Goal: Information Seeking & Learning: Find specific page/section

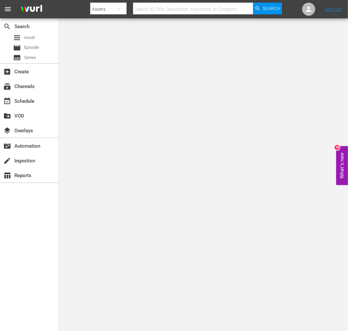
click at [231, 10] on input "text" at bounding box center [193, 9] width 120 height 16
paste input "Mean Johnny Barrows"
type input "Mean Johnny Barrows"
click at [265, 11] on span "Search" at bounding box center [271, 9] width 17 height 12
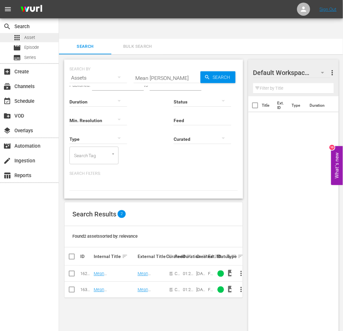
click at [21, 33] on div "apps Asset" at bounding box center [24, 37] width 22 height 9
click at [108, 288] on link "Mean Johnny Barrows" at bounding box center [109, 293] width 31 height 10
click at [175, 70] on input "Mean Johnny Barrows" at bounding box center [167, 78] width 67 height 16
paste input "innesota Clay"
click at [216, 71] on span "Search" at bounding box center [222, 77] width 25 height 12
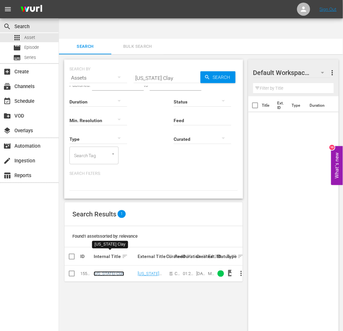
click at [113, 272] on link "Minnesota Clay" at bounding box center [109, 274] width 30 height 5
drag, startPoint x: 118, startPoint y: 54, endPoint x: 113, endPoint y: 54, distance: 4.9
click at [113, 62] on div "SEARCH BY Search By Assets Search ID, Title, Description, Keywords, or Category…" at bounding box center [153, 74] width 168 height 24
paste input "Neath The Arizona Skies"
click at [121, 272] on link "'Neath The Arizona Skies" at bounding box center [110, 277] width 33 height 10
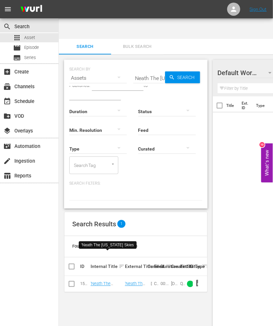
click at [157, 70] on input "Neath The Arizona Skies" at bounding box center [150, 78] width 32 height 16
paste input "ight Of The Living Dead"
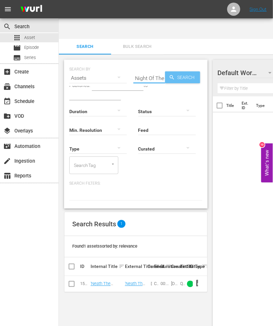
click at [183, 71] on span "Search" at bounding box center [187, 77] width 25 height 12
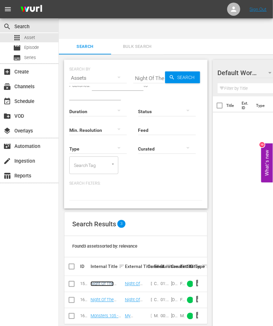
click at [103, 281] on link "Night Of The Living Dead" at bounding box center [102, 286] width 23 height 10
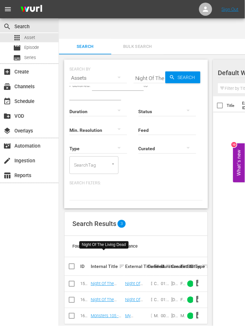
click at [121, 91] on input "text" at bounding box center [95, 96] width 52 height 10
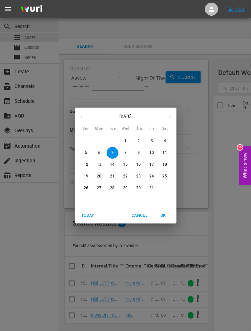
click at [146, 56] on div "October 2025 Sun Mon Tue Wed Thu Fri Sat 28 29 30 1 2 3 4 5 6 7 8 9 10 11 12 13…" at bounding box center [125, 165] width 251 height 331
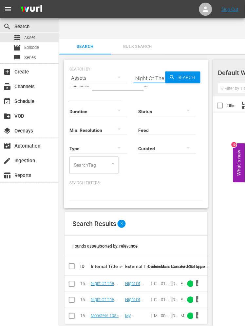
click at [148, 70] on input "Night Of The Living Dead" at bounding box center [150, 78] width 32 height 16
paste input "Oklahoma Annie"
type input "Oklahoma Annie"
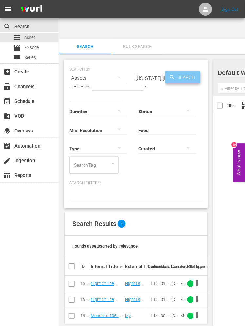
click at [187, 71] on span "Search" at bounding box center [187, 77] width 25 height 12
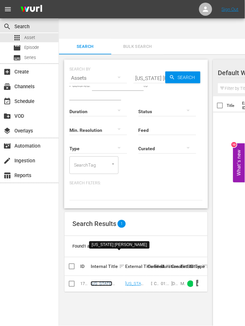
click at [107, 281] on link "Oklahoma Annie" at bounding box center [106, 286] width 31 height 10
click at [26, 214] on div "search Search apps Asset movie Episode subtitles Series add_box Create subscrip…" at bounding box center [29, 181] width 59 height 326
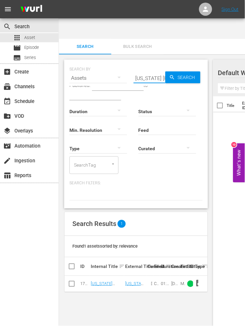
click at [156, 70] on input "Oklahoma Annie" at bounding box center [150, 78] width 32 height 16
paste input "ne-Eyed Jacks"
click at [184, 71] on span "Search" at bounding box center [187, 77] width 25 height 12
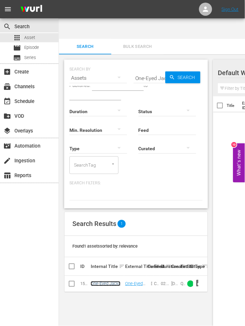
click at [103, 281] on link "One-Eyed Jacks" at bounding box center [106, 283] width 30 height 5
click at [32, 238] on div "search Search apps Asset movie Episode subtitles Series add_box Create subscrip…" at bounding box center [29, 181] width 59 height 326
click at [146, 70] on input "One-Eyed Jacks" at bounding box center [150, 78] width 32 height 16
paste input "Panic In Echo Park"
click at [188, 71] on span "Search" at bounding box center [187, 77] width 25 height 12
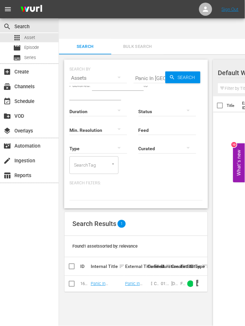
click at [14, 250] on div "search Search apps Asset movie Episode subtitles Series add_box Create subscrip…" at bounding box center [29, 181] width 59 height 326
click at [95, 281] on link "Panic In Echo Park" at bounding box center [106, 288] width 31 height 15
click at [22, 239] on div "search Search apps Asset movie Episode subtitles Series add_box Create subscrip…" at bounding box center [29, 181] width 59 height 326
click at [144, 70] on input "Panic In Echo Park" at bounding box center [150, 78] width 32 height 16
paste input "radise Canyon"
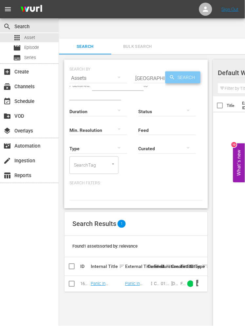
click at [184, 71] on span "Search" at bounding box center [187, 77] width 25 height 12
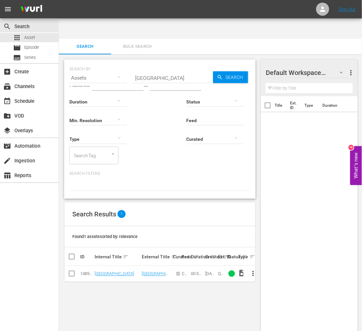
drag, startPoint x: 26, startPoint y: 261, endPoint x: 63, endPoint y: 262, distance: 37.4
click at [27, 261] on div "search Search apps Asset movie Episode subtitles Series add_box Create subscrip…" at bounding box center [29, 183] width 59 height 331
click at [105, 272] on link "Paradise Canyon" at bounding box center [115, 274] width 40 height 5
drag, startPoint x: 168, startPoint y: 55, endPoint x: 105, endPoint y: 62, distance: 62.9
click at [104, 60] on div "SEARCH BY Search By Assets Search ID, Title, Description, Keywords, or Category…" at bounding box center [160, 129] width 192 height 139
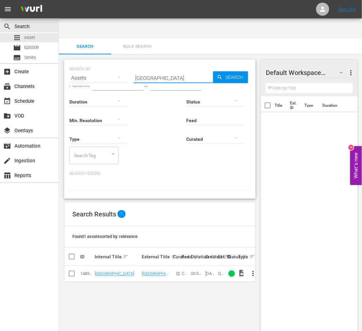
paste input "romise"
click at [235, 71] on span "Search" at bounding box center [235, 77] width 25 height 12
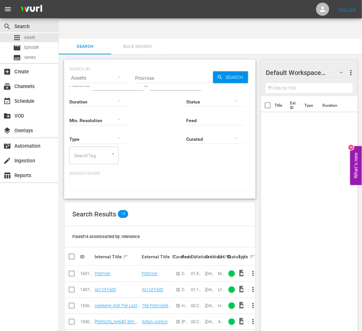
click at [25, 231] on div "search Search apps Asset movie Episode subtitles Series add_box Create subscrip…" at bounding box center [29, 183] width 59 height 331
click at [102, 272] on link "Promise" at bounding box center [103, 274] width 16 height 5
click at [25, 248] on div "search Search apps Asset movie Episode subtitles Series add_box Create subscrip…" at bounding box center [29, 183] width 59 height 331
click at [174, 70] on input "Promise" at bounding box center [174, 78] width 80 height 16
paste input "Rainbow Valley"
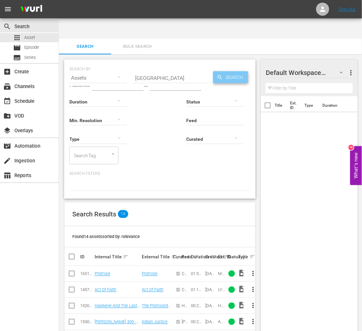
click at [242, 71] on span "Search" at bounding box center [235, 77] width 25 height 12
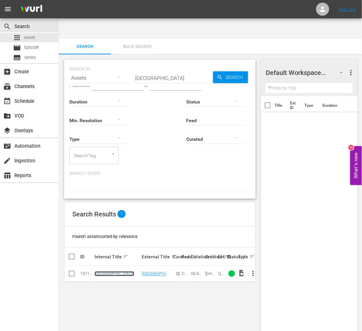
click at [106, 272] on link "Rainbow Valley" at bounding box center [115, 274] width 40 height 5
click at [27, 207] on div "search Search apps Asset movie Episode subtitles Series add_box Create subscrip…" at bounding box center [29, 183] width 59 height 331
click at [96, 69] on div "Assets" at bounding box center [98, 78] width 58 height 18
click at [148, 55] on div "Channels Series Episodes Assets" at bounding box center [181, 165] width 362 height 331
click at [153, 81] on input "text" at bounding box center [176, 86] width 52 height 10
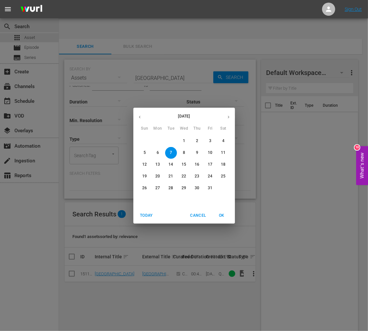
click at [158, 54] on div "October 2025 Sun Mon Tue Wed Thu Fri Sat 28 29 30 1 2 3 4 5 6 7 8 9 10 11 12 13…" at bounding box center [184, 165] width 368 height 331
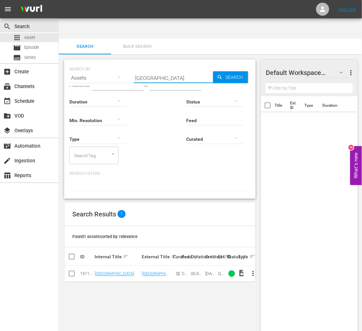
click at [183, 70] on input "Rainbow Valley" at bounding box center [174, 78] width 80 height 16
drag, startPoint x: 159, startPoint y: 56, endPoint x: 120, endPoint y: 62, distance: 39.5
click at [119, 61] on div "SEARCH BY Search By Assets Search ID, Title, Description, Keywords, or Category…" at bounding box center [160, 129] width 192 height 139
paste input "ndy Rides Alone"
click at [237, 71] on span "Search" at bounding box center [235, 77] width 25 height 12
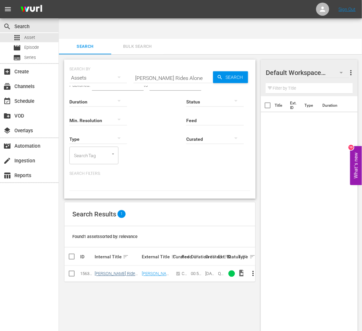
drag, startPoint x: 96, startPoint y: 257, endPoint x: 100, endPoint y: 256, distance: 4.1
click at [96, 266] on td "Randy Rides Alone" at bounding box center [117, 274] width 47 height 16
click at [102, 272] on link "Randy Rides Alone" at bounding box center [116, 277] width 43 height 10
drag, startPoint x: 20, startPoint y: 247, endPoint x: 26, endPoint y: 237, distance: 11.1
click at [21, 244] on div "search Search apps Asset movie Episode subtitles Series add_box Create subscrip…" at bounding box center [29, 183] width 59 height 331
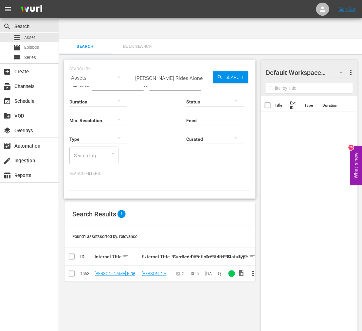
click at [155, 60] on div "SEARCH BY Search By Assets Search ID, Title, Description, Keywords, or Category…" at bounding box center [160, 129] width 192 height 139
click at [179, 70] on input "Randy Rides Alone" at bounding box center [174, 78] width 80 height 16
drag, startPoint x: 157, startPoint y: 57, endPoint x: 119, endPoint y: 61, distance: 37.8
click at [117, 60] on div "SEARCH BY Search By Assets Search ID, Title, Description, Keywords, or Category…" at bounding box center [160, 129] width 192 height 139
paste input "iders Of Destiny"
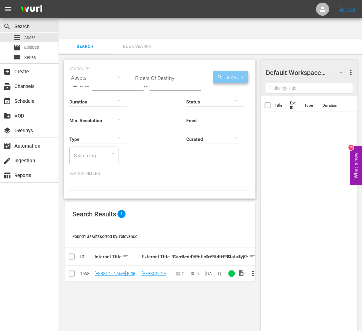
click at [241, 71] on span "Search" at bounding box center [235, 77] width 25 height 12
click at [114, 272] on link "Riders Of Destiny" at bounding box center [111, 274] width 32 height 5
click at [48, 204] on div "search Search apps Asset movie Episode subtitles Series add_box Create subscrip…" at bounding box center [29, 183] width 59 height 331
drag, startPoint x: 176, startPoint y: 56, endPoint x: 97, endPoint y: 66, distance: 80.2
click at [97, 65] on div "SEARCH BY Search By Assets Search ID, Title, Description, Keywords, or Category…" at bounding box center [160, 129] width 192 height 139
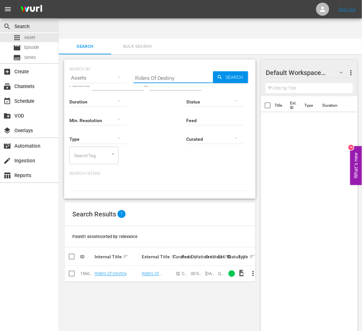
paste input "se Up Black Man"
click at [121, 272] on link "Rise Up Black Man" at bounding box center [112, 274] width 35 height 5
click at [45, 194] on div "search Search apps Asset movie Episode subtitles Series add_box Create subscrip…" at bounding box center [29, 183] width 59 height 331
click at [157, 70] on input "Rise Up Black Man" at bounding box center [174, 78] width 80 height 16
paste input "ver Niger"
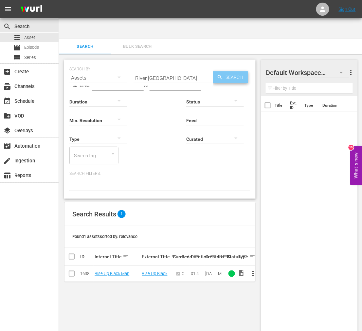
click at [239, 71] on span "Search" at bounding box center [235, 77] width 25 height 12
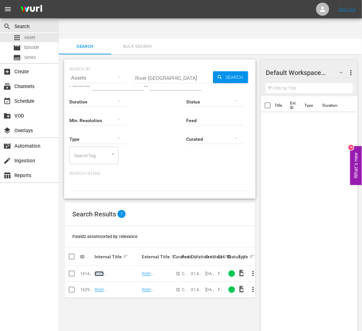
click at [105, 272] on link "River Niger" at bounding box center [115, 277] width 40 height 10
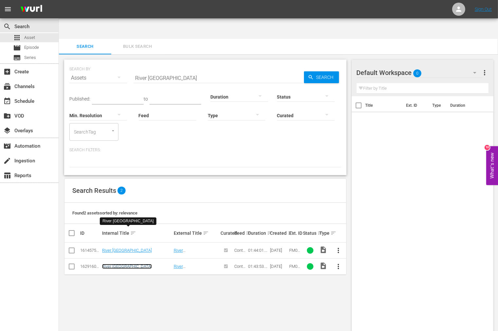
click at [109, 264] on link "River Niger" at bounding box center [127, 266] width 50 height 5
click at [112, 264] on link "River Niger" at bounding box center [127, 266] width 50 height 5
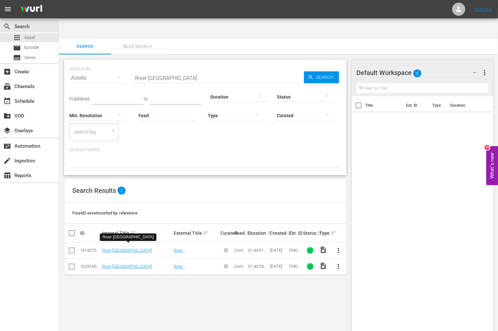
click at [212, 312] on div "SEARCH BY Search By Assets Search ID, Title, Description, Keywords, or Category…" at bounding box center [205, 203] width 293 height 298
click at [269, 265] on div "SEARCH BY Search By Assets Search ID, Title, Description, Keywords, or Category…" at bounding box center [205, 203] width 293 height 298
click at [100, 270] on div "SEARCH BY Search By Assets Search ID, Title, Description, Keywords, or Category…" at bounding box center [205, 203] width 293 height 298
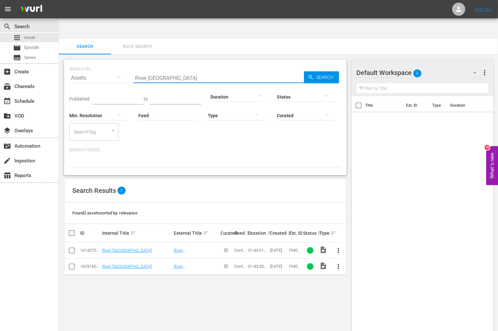
drag, startPoint x: 158, startPoint y: 59, endPoint x: 118, endPoint y: 59, distance: 40.3
click at [118, 62] on div "SEARCH BY Search By Assets Search ID, Title, Description, Keywords, or Category…" at bounding box center [205, 74] width 272 height 24
paste input "ock And Roll Revue"
click at [329, 71] on span "Search" at bounding box center [326, 77] width 25 height 12
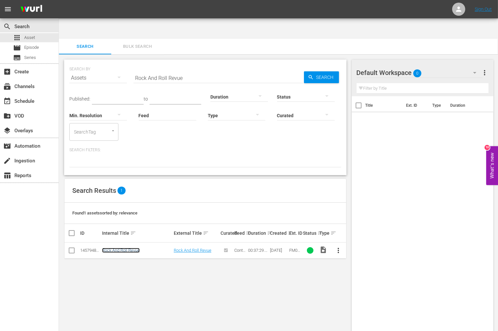
click at [124, 248] on link "Rock And Roll Revue" at bounding box center [121, 250] width 38 height 5
click at [208, 294] on div "SEARCH BY Search By Assets Search ID, Title, Description, Keywords, or Category…" at bounding box center [205, 203] width 293 height 298
drag, startPoint x: 182, startPoint y: 60, endPoint x: 109, endPoint y: 64, distance: 73.5
click at [104, 62] on div "SEARCH BY Search By Assets Search ID, Title, Description, Keywords, or Category…" at bounding box center [205, 74] width 272 height 24
paste input "un, Man, Run"
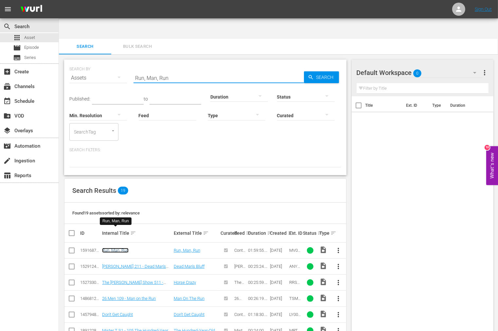
click at [112, 248] on link "Run, Man, Run" at bounding box center [115, 250] width 27 height 5
drag, startPoint x: 187, startPoint y: 60, endPoint x: 106, endPoint y: 54, distance: 81.5
click at [106, 62] on div "SEARCH BY Search By Assets Search ID, Title, Description, Keywords, or Category…" at bounding box center [205, 74] width 272 height 24
paste input "Sagebrush Trail"
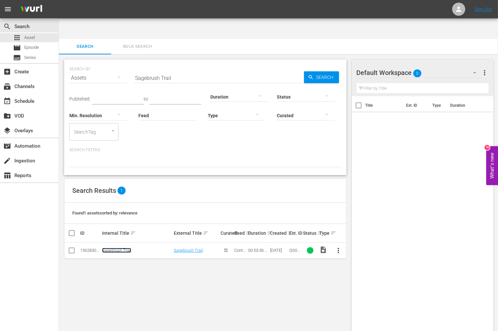
click at [114, 248] on link "Sagebrush Trail" at bounding box center [116, 250] width 29 height 5
drag, startPoint x: 346, startPoint y: 190, endPoint x: 503, endPoint y: 209, distance: 158.3
click at [320, 187] on div "SEARCH BY Search By Assets Search ID, Title, Description, Keywords, or Category…" at bounding box center [205, 203] width 293 height 298
drag, startPoint x: 184, startPoint y: 54, endPoint x: 97, endPoint y: 55, distance: 87.8
click at [96, 62] on div "SEARCH BY Search By Assets Search ID, Title, Description, Keywords, or Category…" at bounding box center [205, 74] width 272 height 24
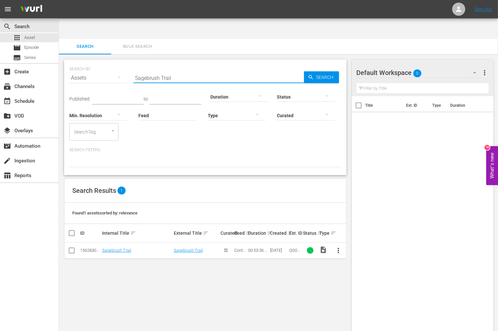
paste input "cuba"
click at [257, 289] on div "SEARCH BY Search By Assets Search ID, Title, Description, Keywords, or Category…" at bounding box center [205, 203] width 293 height 298
click at [111, 248] on link "Scuba" at bounding box center [108, 250] width 12 height 5
click at [121, 286] on div "SEARCH BY Search By Assets Search ID, Title, Description, Keywords, or Category…" at bounding box center [205, 203] width 293 height 298
click at [147, 70] on input "Scuba" at bounding box center [219, 78] width 171 height 16
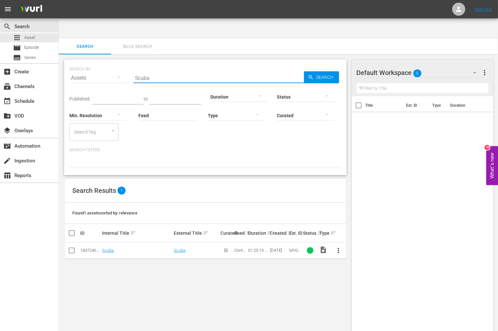
click at [148, 70] on input "Scuba" at bounding box center [219, 78] width 171 height 16
paste input "hocking Dark"
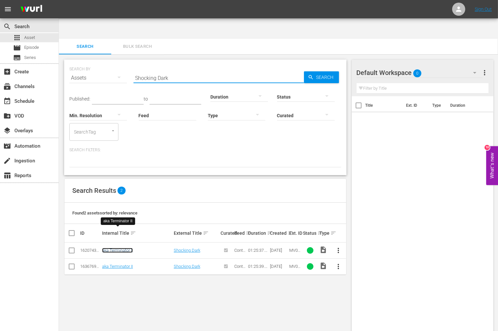
drag, startPoint x: 129, startPoint y: 231, endPoint x: 129, endPoint y: 234, distance: 3.3
click at [129, 248] on link "aka Terminator II" at bounding box center [117, 250] width 31 height 5
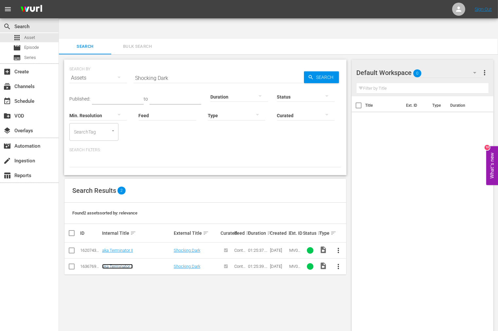
click at [123, 264] on link "aka Terminator II" at bounding box center [117, 266] width 31 height 5
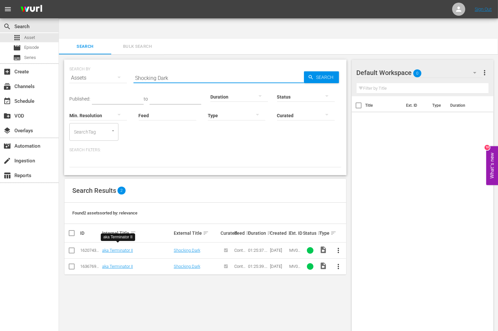
drag, startPoint x: 169, startPoint y: 56, endPoint x: 81, endPoint y: 62, distance: 89.0
click at [81, 62] on div "SEARCH BY Search By Assets Search ID, Title, Description, Keywords, or Category…" at bounding box center [205, 74] width 272 height 24
paste input "olomon King"
paste input "Solomon King"
paste input "text"
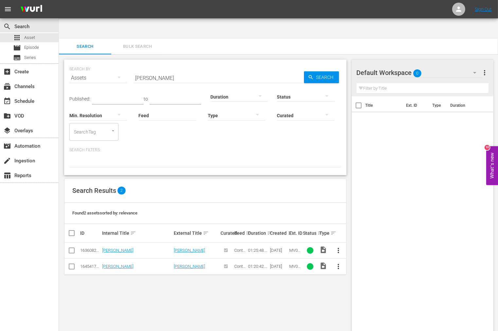
click at [300, 273] on div "SEARCH BY Search By Assets Search ID, Title, Description, Keywords, or Category…" at bounding box center [205, 203] width 293 height 298
click at [126, 248] on link "Solomon King" at bounding box center [117, 250] width 31 height 5
drag, startPoint x: 207, startPoint y: 50, endPoint x: 122, endPoint y: 60, distance: 84.7
click at [110, 62] on div "SEARCH BY Search By Assets Search ID, Title, Description, Keywords, or Category…" at bounding box center [205, 74] width 272 height 24
paste input "tagecoach"
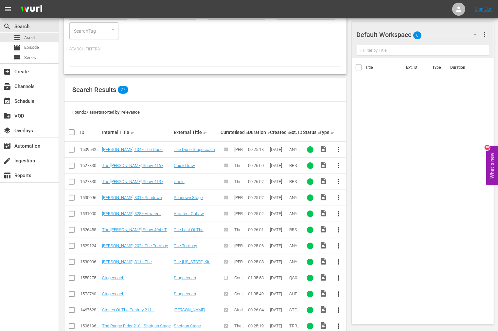
scroll to position [109, 0]
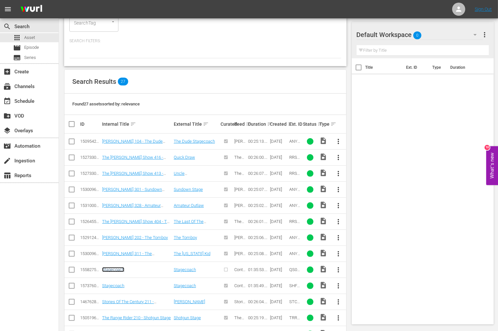
click at [120, 267] on link "Stagecoach" at bounding box center [113, 269] width 22 height 5
click at [295, 70] on div "Search Results 27" at bounding box center [206, 82] width 282 height 24
click at [200, 39] on div "SEARCH BY Search By Assets Search ID, Title, Description, Keywords, or Category…" at bounding box center [205, 9] width 283 height 116
click at [212, 70] on div "Search Results 27" at bounding box center [206, 82] width 282 height 24
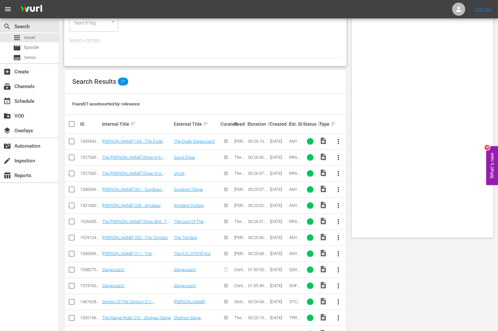
scroll to position [0, 0]
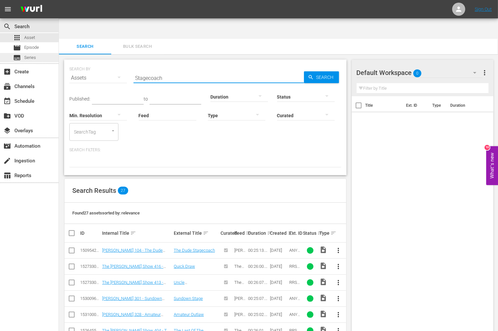
drag, startPoint x: 165, startPoint y: 58, endPoint x: 51, endPoint y: 58, distance: 113.7
click at [59, 20] on div "search Search apps Asset movie Episode subtitles Series add_box Create subscrip…" at bounding box center [279, 20] width 440 height 0
paste input "ranger On Horseback"
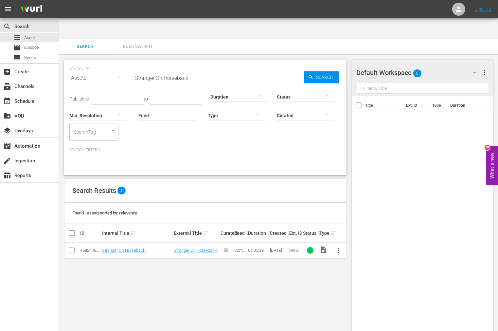
click at [256, 259] on div "SEARCH BY Search By Assets Search ID, Title, Description, Keywords, or Category…" at bounding box center [205, 203] width 293 height 298
click at [113, 248] on link "Stranger On Horseback" at bounding box center [123, 250] width 43 height 5
drag, startPoint x: 192, startPoint y: 51, endPoint x: 105, endPoint y: 59, distance: 87.2
click at [105, 62] on div "SEARCH BY Search By Assets Search ID, Title, Description, Keywords, or Category…" at bounding box center [205, 74] width 272 height 24
paste input "anding Tall"
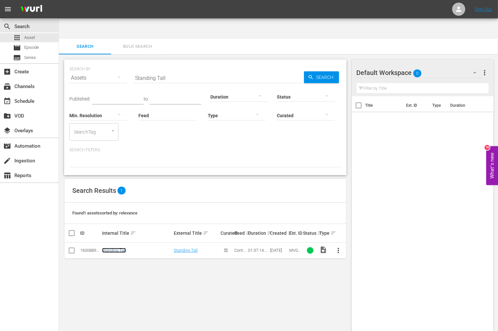
click at [113, 248] on link "Standing Tall" at bounding box center [114, 250] width 24 height 5
click at [301, 293] on div "SEARCH BY Search By Assets Search ID, Title, Description, Keywords, or Category…" at bounding box center [205, 203] width 293 height 298
drag, startPoint x: 179, startPoint y: 55, endPoint x: 100, endPoint y: 58, distance: 78.7
click at [100, 62] on div "SEARCH BY Search By Assets Search ID, Title, Description, Keywords, or Category…" at bounding box center [205, 74] width 272 height 24
paste input "Tattoo Connection"
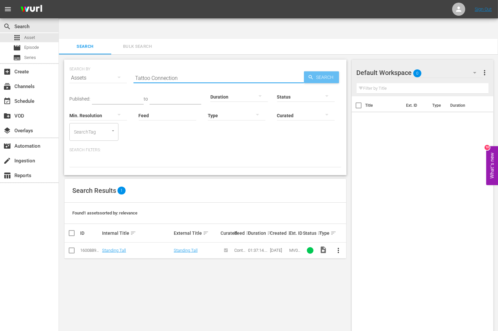
type input "Tattoo Connection"
click at [315, 71] on span "Search" at bounding box center [326, 77] width 25 height 12
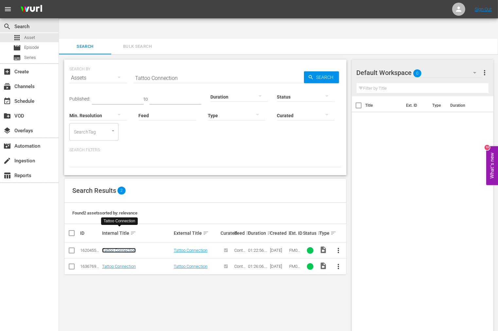
click at [125, 248] on link "Tattoo Connection" at bounding box center [119, 250] width 34 height 5
click at [124, 264] on link "Tattoo Connection" at bounding box center [119, 266] width 34 height 5
drag, startPoint x: 242, startPoint y: 309, endPoint x: 250, endPoint y: 299, distance: 12.7
click at [244, 309] on div "SEARCH BY Search By Assets Search ID, Title, Description, Keywords, or Category…" at bounding box center [205, 203] width 293 height 298
click at [300, 277] on div "SEARCH BY Search By Assets Search ID, Title, Description, Keywords, or Category…" at bounding box center [205, 203] width 293 height 298
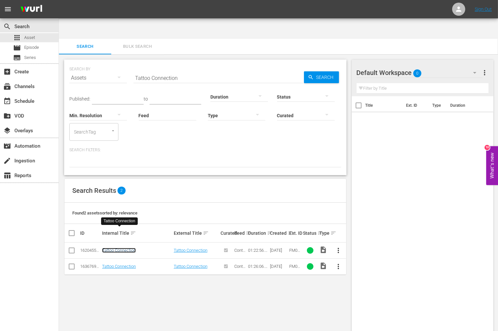
click at [120, 248] on link "Tattoo Connection" at bounding box center [119, 250] width 34 height 5
click at [120, 264] on link "Tattoo Connection" at bounding box center [119, 266] width 34 height 5
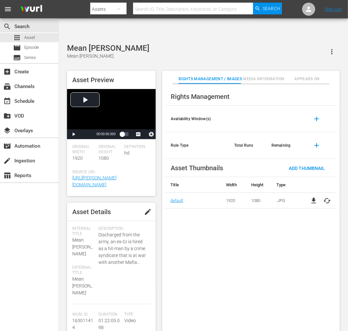
click at [163, 44] on div "Mean Johnny Barrows Mean Johnny Barrows" at bounding box center [203, 52] width 273 height 16
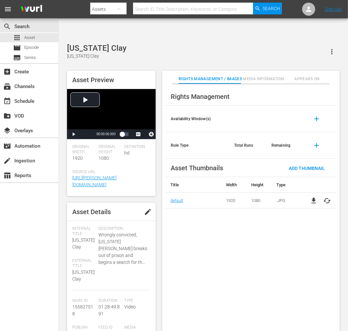
click at [274, 235] on div "Rights Management Availability Window(s) add Rule Type Total Runs Remaining add…" at bounding box center [251, 213] width 178 height 258
click at [187, 44] on div "Minnesota Clay Minnesota Clay" at bounding box center [203, 52] width 273 height 16
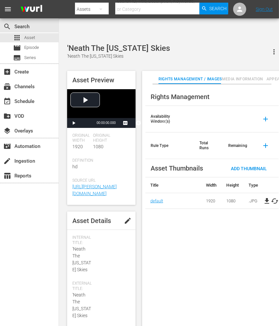
drag, startPoint x: 188, startPoint y: 223, endPoint x: 194, endPoint y: 229, distance: 8.1
click at [194, 229] on div "Rights Management Availability Window(s) add Rule Type Total Runs Remaining add…" at bounding box center [212, 210] width 140 height 252
click at [251, 197] on span "file_download" at bounding box center [267, 201] width 8 height 8
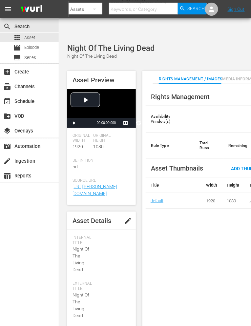
click at [34, 194] on div "search Search apps Asset movie Episode subtitles Series add_box Create subscrip…" at bounding box center [29, 181] width 59 height 326
click at [190, 233] on div "Rights Management Availability Window(s) add Rule Type Total Runs Remaining add…" at bounding box center [212, 210] width 140 height 252
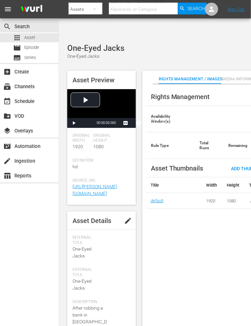
click at [38, 270] on div "search Search apps Asset movie Episode subtitles Series add_box Create subscrip…" at bounding box center [29, 181] width 59 height 326
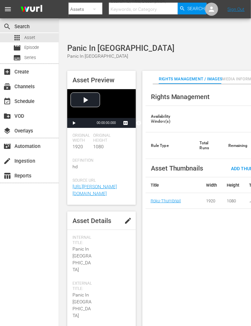
click at [174, 234] on div "Rights Management Availability Window(s) add Rule Type Total Runs Remaining add…" at bounding box center [212, 210] width 140 height 252
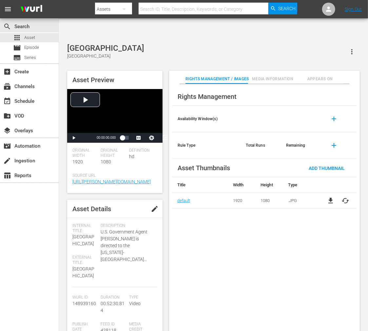
click at [31, 247] on div "search Search apps Asset movie Episode subtitles Series add_box Create subscrip…" at bounding box center [29, 183] width 59 height 331
click at [13, 235] on div "search Search apps Asset movie Episode subtitles Series add_box Create subscrip…" at bounding box center [29, 183] width 59 height 331
click at [214, 229] on div "Rights Management Availability Window(s) add Rule Type Total Runs Remaining add…" at bounding box center [264, 213] width 191 height 258
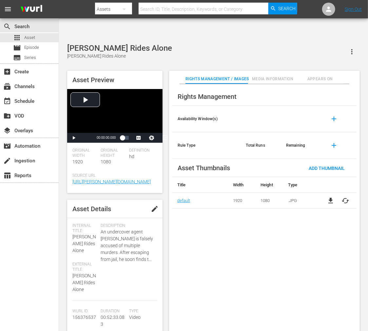
click at [37, 254] on div "search Search apps Asset movie Episode subtitles Series add_box Create subscrip…" at bounding box center [29, 183] width 59 height 331
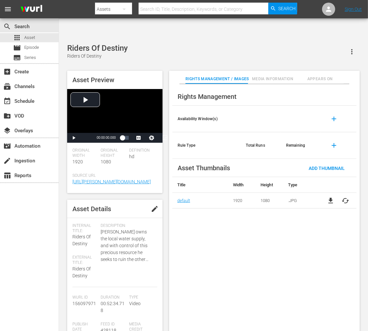
click at [47, 240] on div "search Search apps Asset movie Episode subtitles Series add_box Create subscrip…" at bounding box center [29, 183] width 59 height 331
click at [347, 197] on span "cached" at bounding box center [346, 201] width 8 height 8
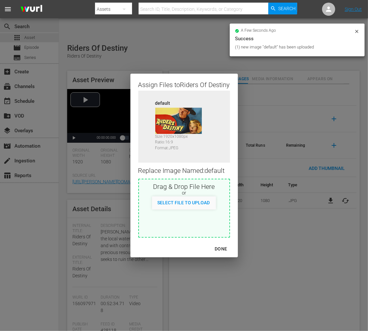
click at [221, 245] on div "DONE" at bounding box center [220, 249] width 23 height 8
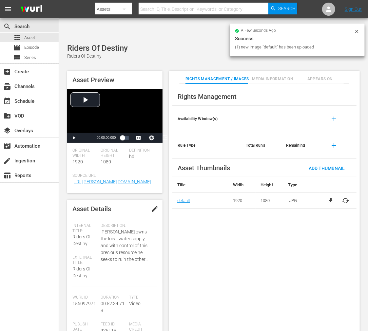
click at [253, 247] on div "Rights Management Availability Window(s) add Rule Type Total Runs Remaining add…" at bounding box center [264, 213] width 191 height 258
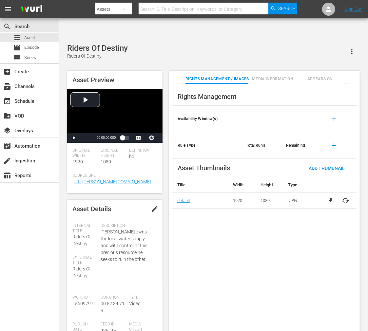
click at [354, 48] on icon "button" at bounding box center [352, 52] width 8 height 8
drag, startPoint x: 304, startPoint y: 218, endPoint x: 328, endPoint y: 217, distance: 23.6
click at [308, 217] on div "Rights Management Availability Window(s) add Rule Type Total Runs Remaining add…" at bounding box center [264, 213] width 191 height 258
click at [341, 241] on div "Rights Management Availability Window(s) add Rule Type Total Runs Remaining add…" at bounding box center [264, 213] width 191 height 258
click at [310, 242] on div "Rights Management Availability Window(s) add Rule Type Total Runs Remaining add…" at bounding box center [264, 213] width 191 height 258
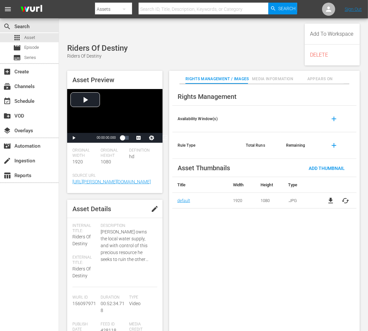
click at [29, 236] on div "search Search apps Asset movie Episode subtitles Series add_box Create subscrip…" at bounding box center [29, 183] width 59 height 331
click at [264, 221] on div "Rights Management Availability Window(s) add Rule Type Total Runs Remaining add…" at bounding box center [264, 213] width 191 height 258
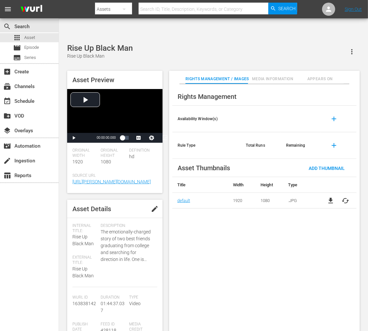
click at [34, 205] on div "search Search apps Asset movie Episode subtitles Series add_box Create subscrip…" at bounding box center [29, 183] width 59 height 331
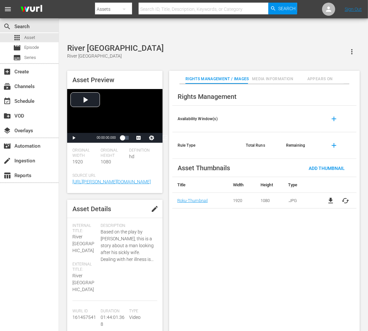
click at [226, 232] on div "Rights Management Availability Window(s) add Rule Type Total Runs Remaining add…" at bounding box center [264, 213] width 191 height 258
click at [93, 89] on div "Video Player" at bounding box center [114, 111] width 95 height 44
click at [149, 89] on div "Video Player" at bounding box center [114, 111] width 95 height 44
click at [143, 97] on div "Video Player" at bounding box center [114, 111] width 95 height 44
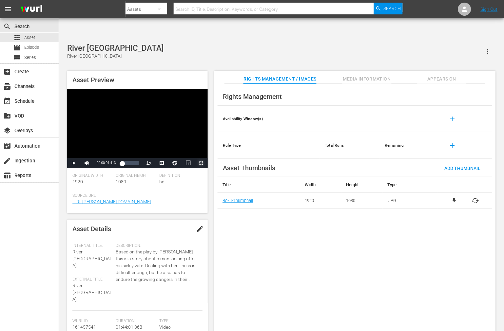
click at [201, 163] on span "Video Player" at bounding box center [201, 163] width 0 height 0
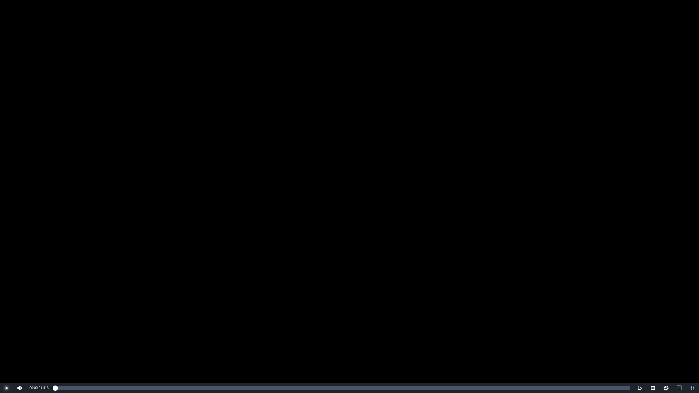
click at [7, 331] on span "Video Player" at bounding box center [7, 388] width 0 height 0
click at [199, 222] on div "Video Player" at bounding box center [349, 191] width 699 height 383
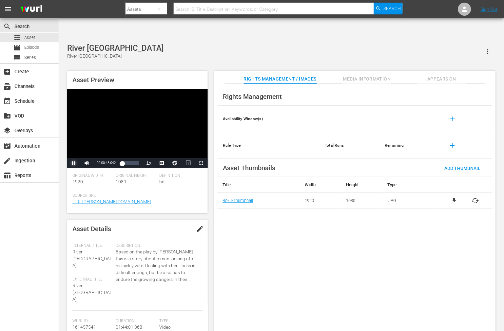
click at [74, 163] on span "Video Player" at bounding box center [74, 163] width 0 height 0
drag, startPoint x: 247, startPoint y: 302, endPoint x: 247, endPoint y: 294, distance: 8.2
click at [247, 303] on div "Rights Management Availability Window(s) add Rule Type Total Runs Remaining add…" at bounding box center [354, 213] width 281 height 258
click at [196, 225] on span "edit" at bounding box center [200, 229] width 8 height 8
click at [85, 278] on div "River Niger River Niger" at bounding box center [90, 286] width 37 height 16
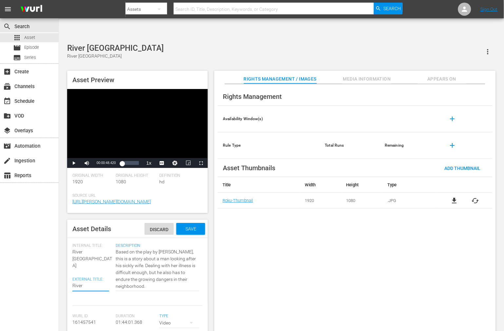
type textarea "TRiver Niger"
type textarea "ThRiver Niger"
type textarea "TheRiver Niger"
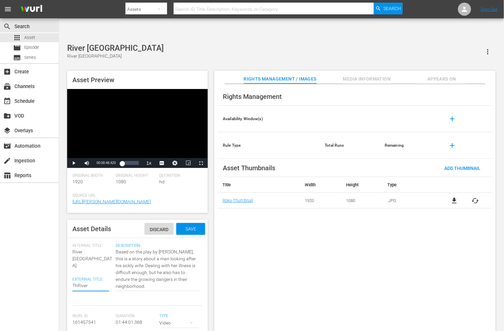
type textarea "TheRiver Niger"
type textarea "The River Niger"
click at [184, 226] on span "Save" at bounding box center [190, 228] width 21 height 5
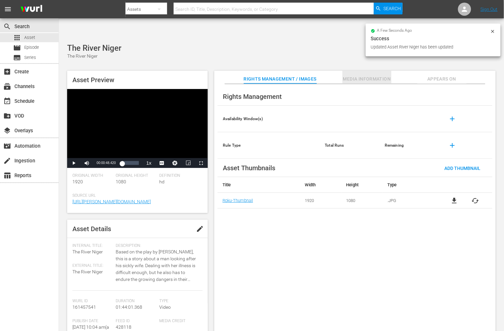
click at [351, 75] on span "Media Information" at bounding box center [366, 79] width 49 height 8
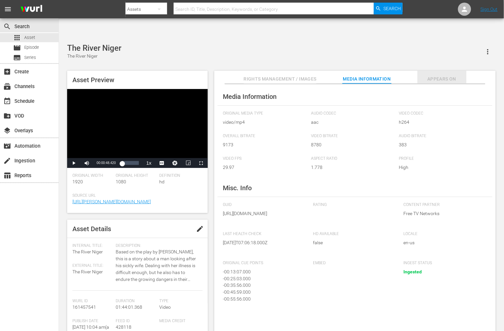
click at [367, 75] on span "Appears On" at bounding box center [441, 79] width 49 height 8
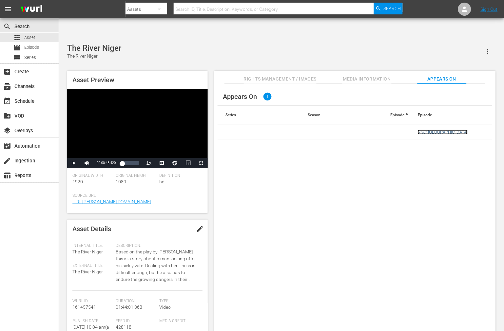
click at [367, 130] on link "River [GEOGRAPHIC_DATA]" at bounding box center [443, 132] width 50 height 5
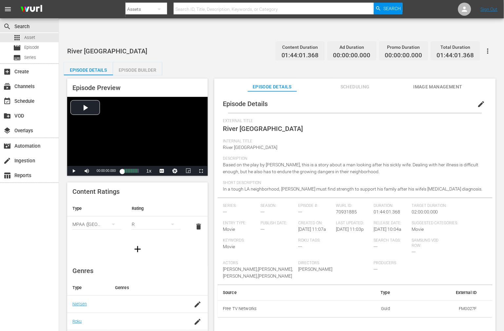
click at [367, 96] on button "edit" at bounding box center [481, 104] width 16 height 16
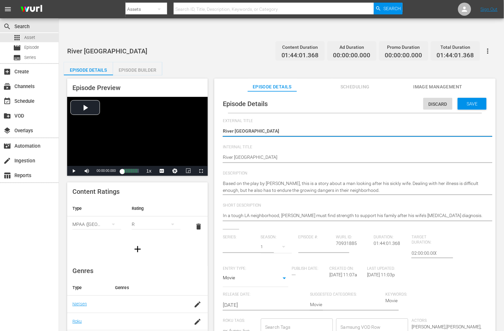
type input "No Series"
type textarea "TRiver Niger"
type textarea "ThRiver Niger"
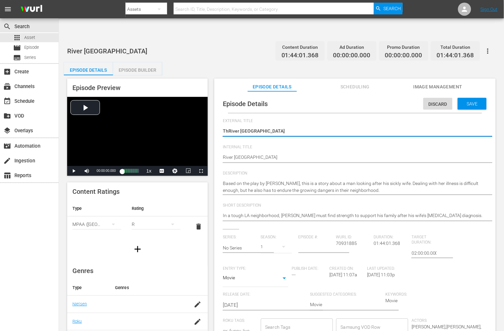
type textarea "TheRiver Niger"
type textarea "The River Niger"
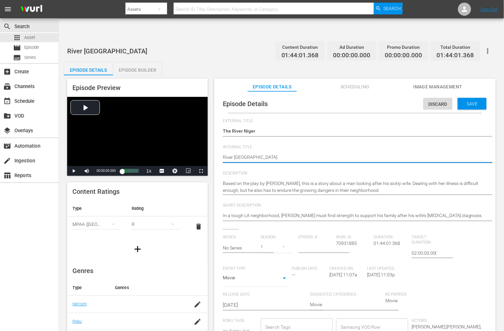
type textarea "River Niger."
type textarea "River Niger. T"
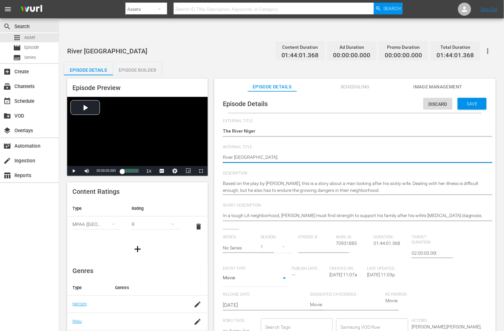
type textarea "River Niger. T"
type textarea "River Niger. Th"
type textarea "River Niger. The"
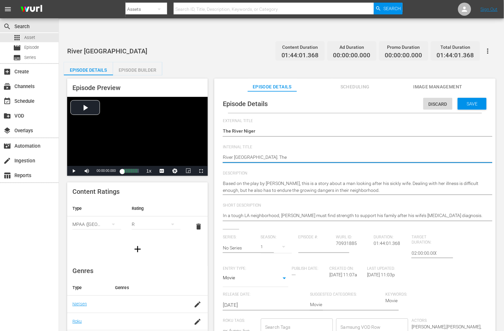
type textarea "River Niger The"
type textarea "River [GEOGRAPHIC_DATA], The"
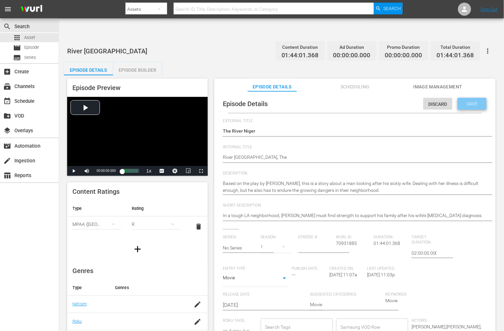
click at [367, 101] on span "Save" at bounding box center [471, 103] width 21 height 5
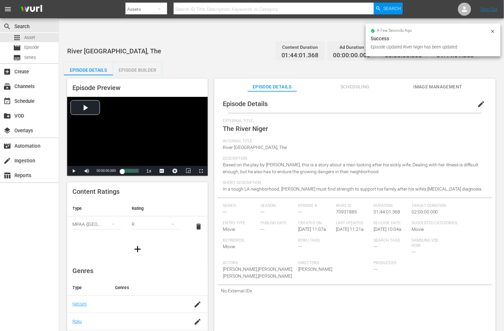
click at [355, 162] on span "Based on the play by [PERSON_NAME], this is a story about a man looking after h…" at bounding box center [351, 168] width 256 height 12
click at [355, 83] on span "Scheduling" at bounding box center [354, 87] width 49 height 8
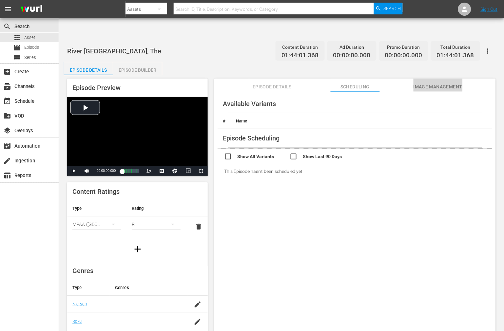
click at [367, 83] on span "Image Management" at bounding box center [437, 87] width 49 height 8
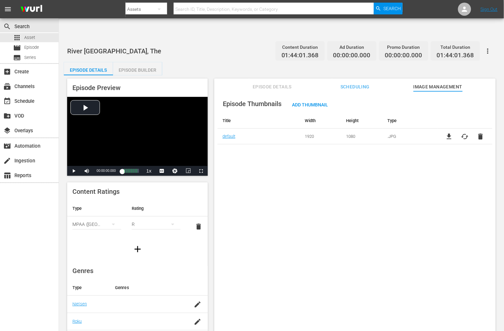
drag, startPoint x: 286, startPoint y: 189, endPoint x: 317, endPoint y: 215, distance: 39.8
click at [286, 189] on div "Episode Thumbnails Add Thumbnail Title Width Height Type default 1920 1080 .JPG…" at bounding box center [354, 219] width 281 height 256
drag, startPoint x: 53, startPoint y: 244, endPoint x: 44, endPoint y: 61, distance: 183.3
click at [53, 244] on div "search Search apps Asset movie Episode subtitles Series add_box Create subscrip…" at bounding box center [29, 183] width 59 height 331
click at [288, 174] on div "Episode Thumbnails Add Thumbnail Title Width Height Type default 1920 1080 .JPG…" at bounding box center [354, 219] width 281 height 256
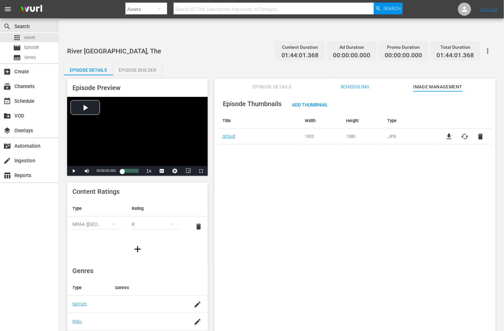
click at [367, 133] on span "cached" at bounding box center [465, 137] width 8 height 8
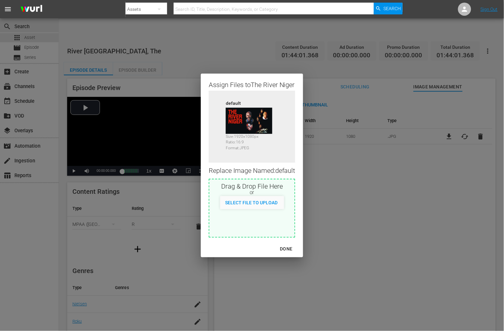
click at [335, 215] on div "Assign Files to The River Niger Source default Size: 1920 x 1080 px Ratio: 16:9…" at bounding box center [252, 165] width 488 height 315
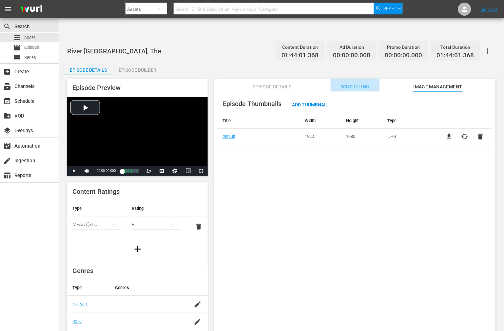
click at [367, 83] on span "Scheduling" at bounding box center [354, 87] width 49 height 8
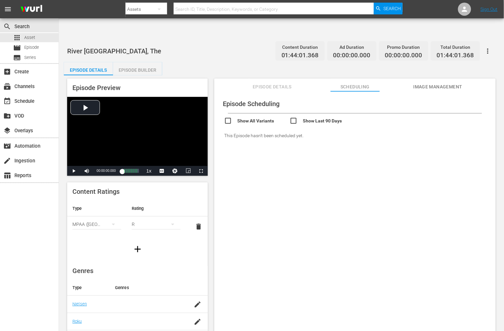
drag, startPoint x: 222, startPoint y: 105, endPoint x: 225, endPoint y: 103, distance: 4.0
click at [223, 114] on div "Show All Variants Show Last 90 Days This Episode hasn't been scheduled yet." at bounding box center [354, 129] width 275 height 31
click at [228, 117] on input "checkbox" at bounding box center [257, 121] width 66 height 9
checkbox input "true"
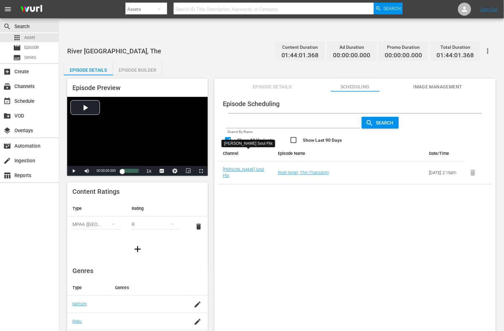
click at [297, 223] on div "Episode Scheduling Search By Name Search Show All Variants Show Last 90 Days Ch…" at bounding box center [354, 219] width 281 height 256
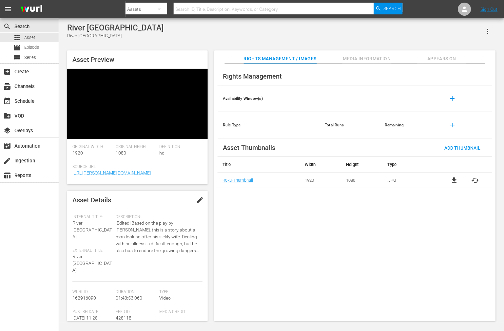
click at [196, 179] on div "Asset Preview Original Width 1920 Original Height 1080 Definition hd Source Url…" at bounding box center [137, 185] width 141 height 271
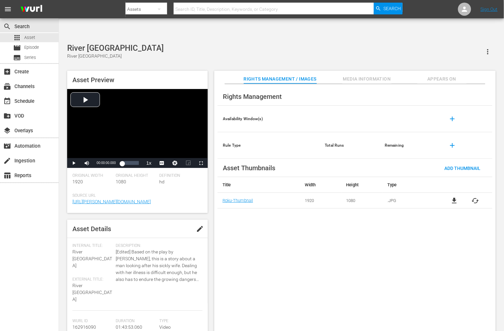
drag, startPoint x: 94, startPoint y: 231, endPoint x: 88, endPoint y: 236, distance: 7.9
click at [94, 243] on div "Internal Title: River Niger" at bounding box center [92, 256] width 40 height 26
click at [85, 277] on span "External Title:" at bounding box center [92, 279] width 40 height 5
click at [85, 283] on span "River [GEOGRAPHIC_DATA]" at bounding box center [92, 292] width 40 height 19
click at [198, 225] on span "edit" at bounding box center [200, 229] width 8 height 8
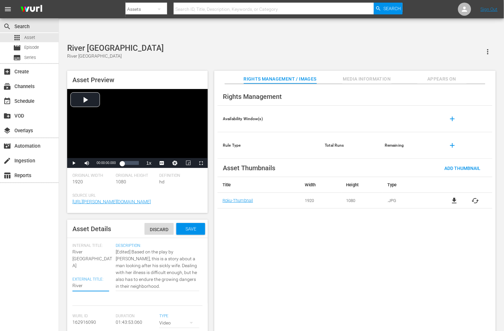
type textarea "TRiver Niger"
type textarea "ThRiver Niger"
type textarea "TheRiver Niger"
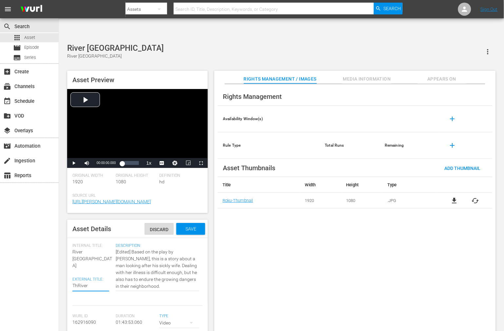
type textarea "TheRiver Niger"
type textarea "The River Niger"
click at [190, 226] on span "Save" at bounding box center [190, 228] width 21 height 5
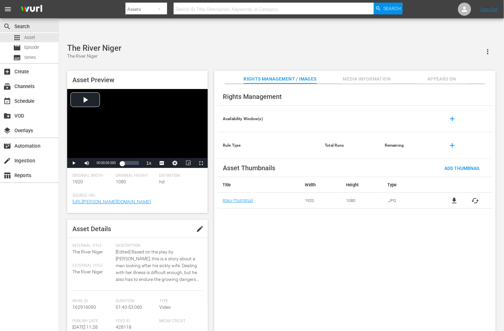
click at [434, 75] on span "Appears On" at bounding box center [441, 79] width 49 height 8
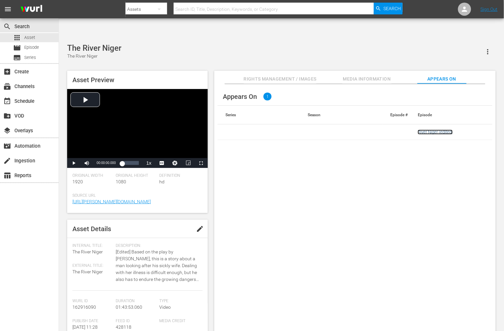
click at [425, 130] on link "River Niger (edited)" at bounding box center [435, 132] width 35 height 5
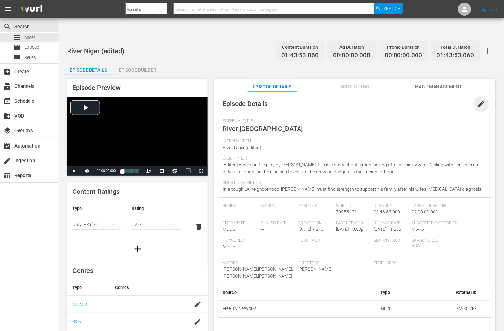
click at [480, 100] on span "edit" at bounding box center [481, 104] width 8 height 8
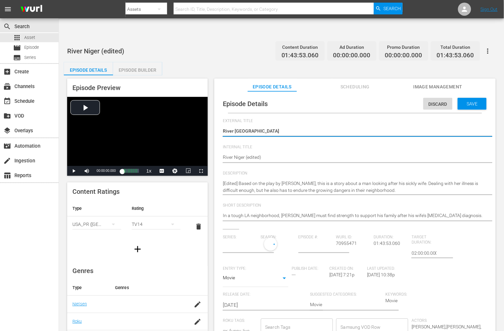
type input "No Series"
type textarea "TRiver Niger"
type textarea "ThRiver Niger"
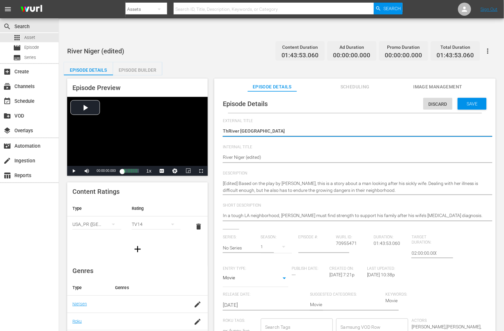
type textarea "TheRiver Niger"
type textarea "The River Niger"
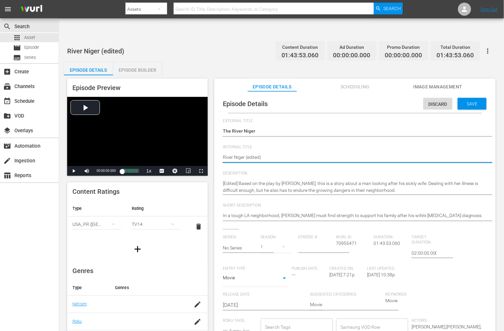
type textarea "River Niger, (edited)"
type textarea "River Niger, T (edited)"
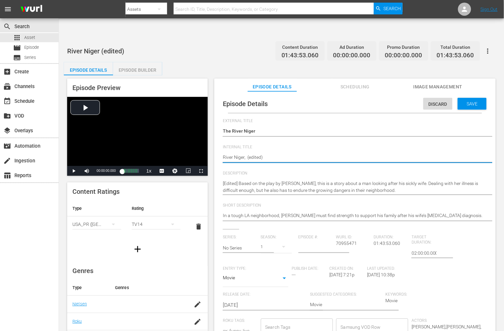
type textarea "River Niger, T (edited)"
type textarea "River Niger, Th (edited)"
type textarea "River Niger, The (edited)"
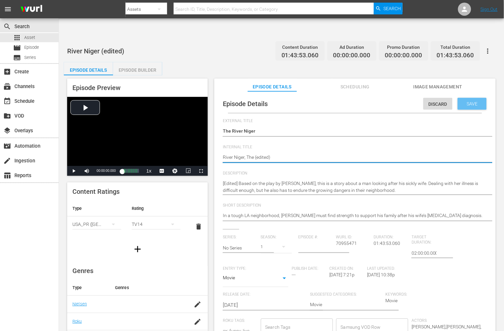
click at [474, 101] on span "Save" at bounding box center [471, 103] width 21 height 5
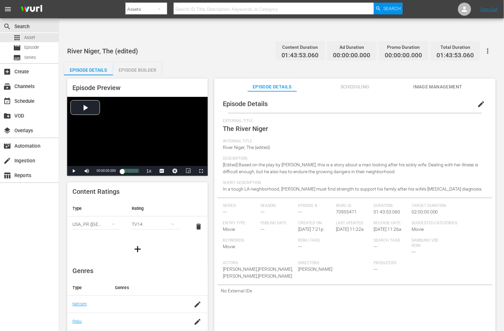
click at [33, 254] on div "search Search apps Asset movie Episode subtitles Series add_box Create subscrip…" at bounding box center [29, 183] width 59 height 331
click at [267, 44] on div "River Niger, The (edited) Content Duration 01:43:53.060 Ad Duration 00:00:00.00…" at bounding box center [281, 51] width 428 height 15
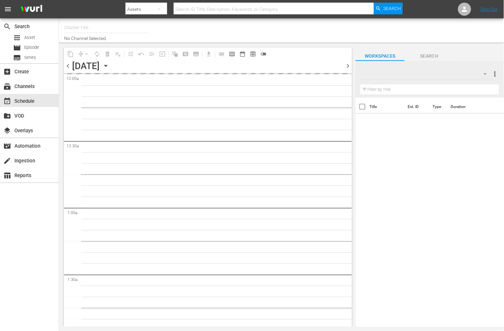
type input "Soul Flix (1949)"
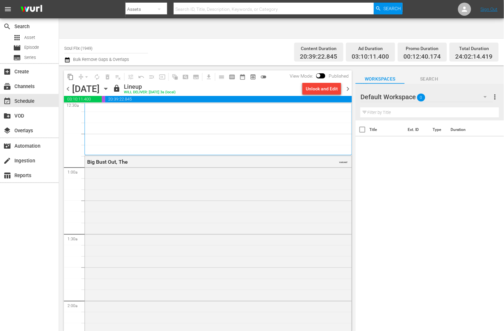
scroll to position [218, 0]
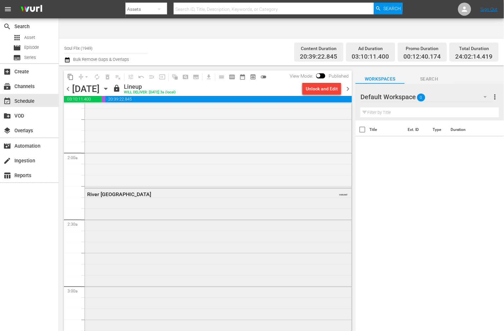
click at [110, 189] on div "River Niger VARIANT" at bounding box center [218, 322] width 267 height 267
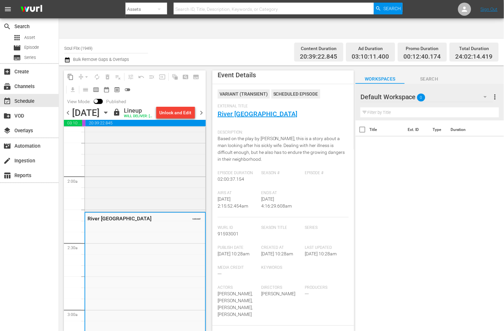
scroll to position [0, 0]
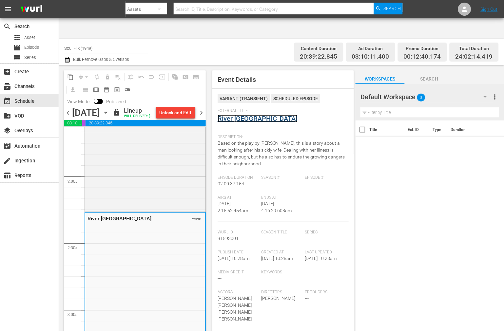
click at [241, 115] on link "River [GEOGRAPHIC_DATA]" at bounding box center [257, 119] width 80 height 8
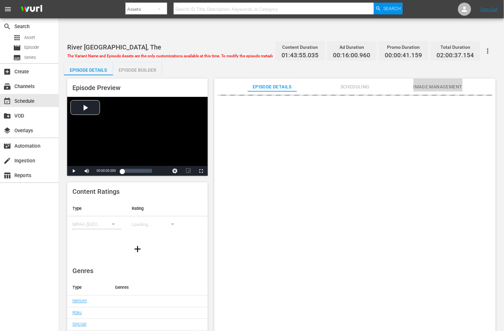
drag, startPoint x: 424, startPoint y: 64, endPoint x: 424, endPoint y: 68, distance: 3.9
click at [424, 83] on span "Image Management" at bounding box center [437, 87] width 49 height 8
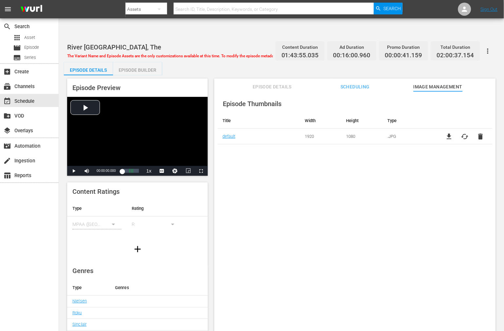
click at [297, 223] on div "Episode Thumbnails Title Width Height Type default 1920 1080 .JPG file_download…" at bounding box center [354, 219] width 281 height 256
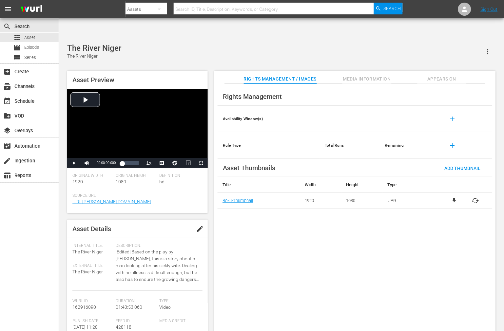
click at [477, 197] on span "cached" at bounding box center [475, 201] width 8 height 8
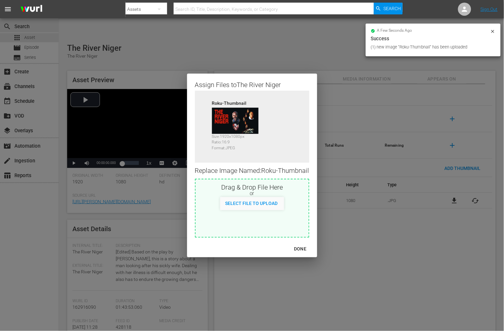
click at [302, 250] on div "DONE" at bounding box center [300, 249] width 23 height 8
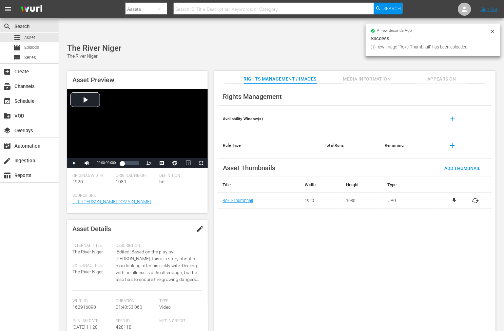
click at [335, 273] on div "Rights Management Availability Window(s) add Rule Type Total Runs Remaining add…" at bounding box center [354, 213] width 281 height 258
click at [438, 84] on div "Rights Management Availability Window(s) add Rule Type Total Runs Remaining add…" at bounding box center [354, 213] width 281 height 258
click at [438, 75] on span "Appears On" at bounding box center [441, 79] width 49 height 8
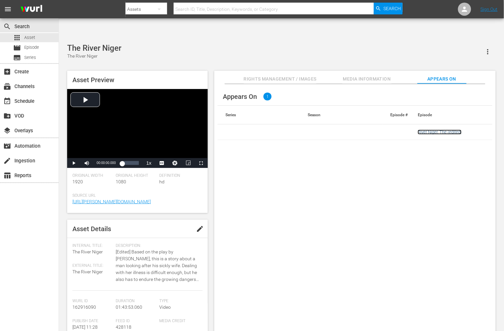
click at [431, 130] on link "River Niger, The (edited)" at bounding box center [440, 132] width 44 height 5
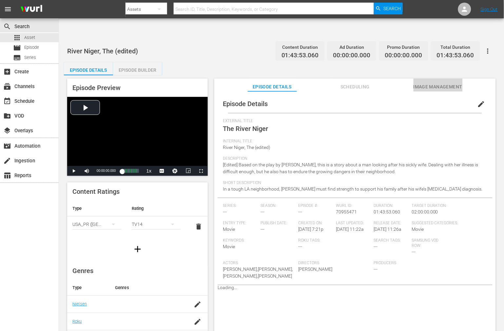
click at [424, 83] on span "Image Management" at bounding box center [437, 87] width 49 height 8
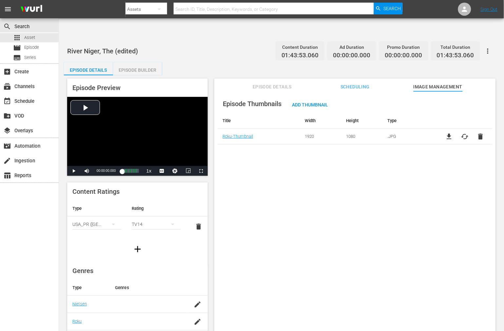
click at [491, 47] on icon "button" at bounding box center [488, 51] width 8 height 8
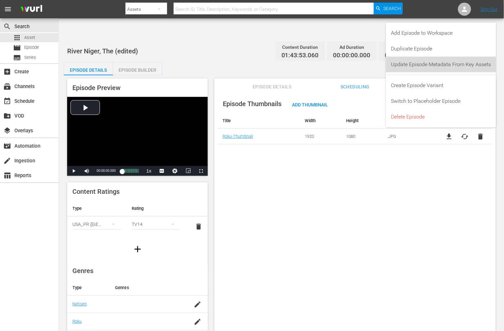
click at [470, 65] on div "Update Episode Metadata From Key Assets" at bounding box center [441, 65] width 100 height 16
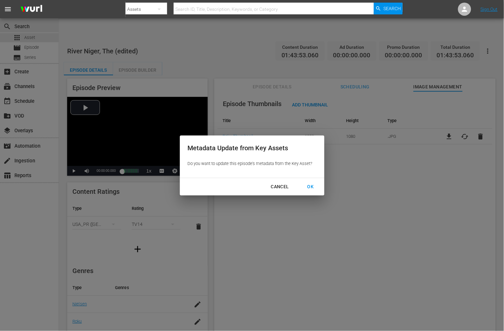
click at [312, 185] on div "OK" at bounding box center [310, 187] width 17 height 8
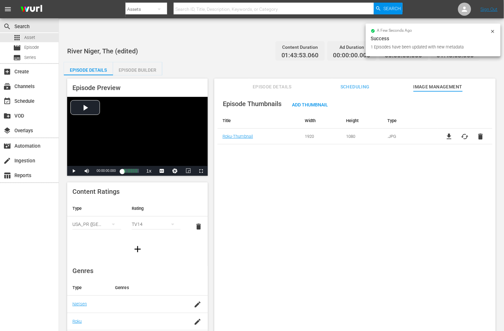
click at [289, 159] on div "Episode Thumbnails Add Thumbnail Title Width Height Type Roku-Thumbnail 1920 10…" at bounding box center [354, 219] width 281 height 256
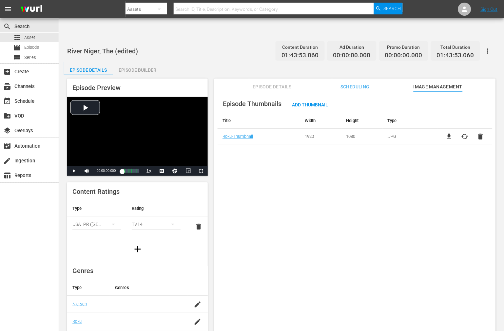
click at [295, 187] on div "Episode Thumbnails Add Thumbnail Title Width Height Type Roku-Thumbnail 1920 10…" at bounding box center [354, 219] width 281 height 256
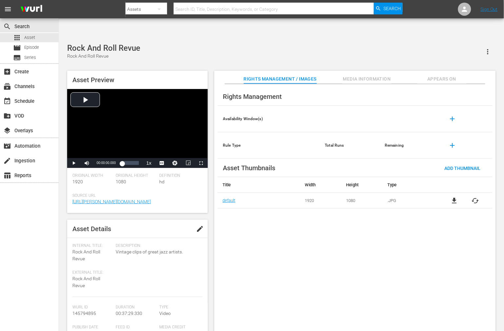
click at [309, 228] on div "Rights Management Availability Window(s) add Rule Type Total Runs Remaining add…" at bounding box center [354, 213] width 281 height 258
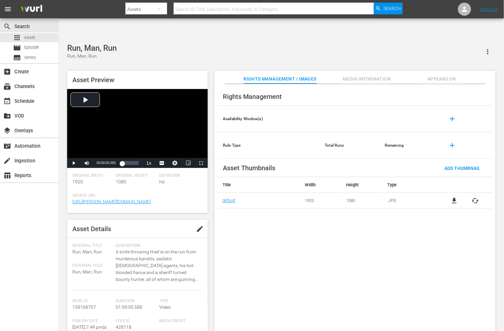
click at [287, 217] on div "Rights Management Availability Window(s) add Rule Type Total Runs Remaining add…" at bounding box center [354, 213] width 281 height 258
click at [270, 246] on div "Rights Management Availability Window(s) add Rule Type Total Runs Remaining add…" at bounding box center [354, 213] width 281 height 258
drag, startPoint x: 229, startPoint y: 230, endPoint x: 233, endPoint y: 232, distance: 4.0
click at [230, 231] on div "Rights Management Availability Window(s) add Rule Type Total Runs Remaining add…" at bounding box center [354, 213] width 281 height 258
click at [476, 197] on span "cached" at bounding box center [475, 201] width 8 height 8
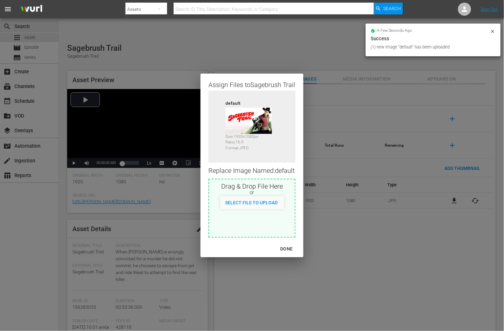
click at [294, 249] on div "DONE" at bounding box center [286, 249] width 23 height 8
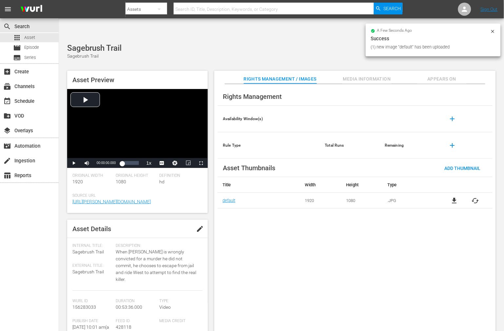
click at [311, 259] on div "Rights Management Availability Window(s) add Rule Type Total Runs Remaining add…" at bounding box center [354, 213] width 281 height 258
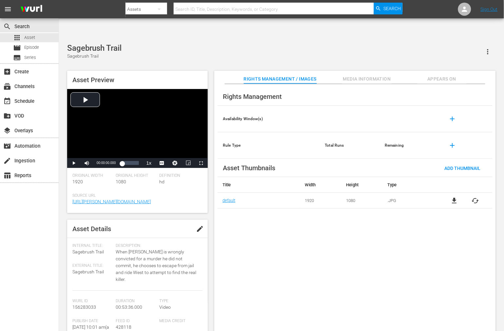
click at [400, 237] on div "Rights Management Availability Window(s) add Rule Type Total Runs Remaining add…" at bounding box center [354, 213] width 281 height 258
click at [309, 215] on div "Rights Management Availability Window(s) add Rule Type Total Runs Remaining add…" at bounding box center [354, 213] width 281 height 258
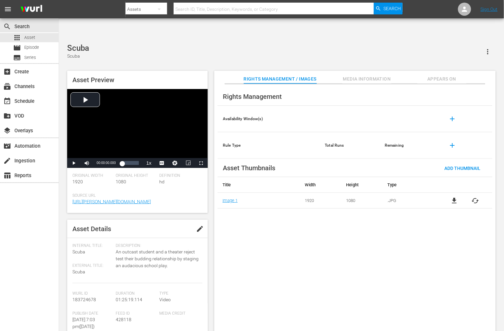
click at [240, 222] on div "Rights Management Availability Window(s) add Rule Type Total Runs Remaining add…" at bounding box center [354, 213] width 281 height 258
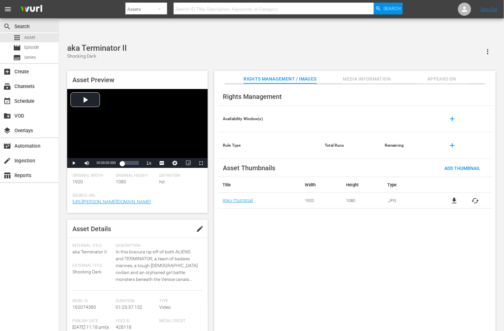
drag, startPoint x: 297, startPoint y: 286, endPoint x: 285, endPoint y: 278, distance: 14.7
click at [291, 283] on div "Rights Management Availability Window(s) add Rule Type Total Runs Remaining add…" at bounding box center [354, 213] width 281 height 258
drag, startPoint x: 274, startPoint y: 261, endPoint x: 273, endPoint y: 252, distance: 9.2
click at [274, 260] on div "Rights Management Availability Window(s) add Rule Type Total Runs Remaining add…" at bounding box center [354, 213] width 281 height 258
click at [48, 282] on div "search Search apps Asset movie Episode subtitles Series add_box Create subscrip…" at bounding box center [29, 183] width 59 height 331
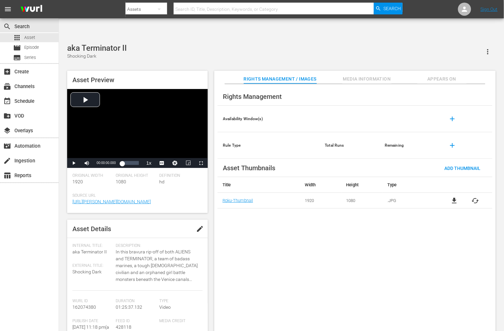
click at [222, 44] on div "aka Terminator II Shocking Dark" at bounding box center [281, 52] width 428 height 16
click at [256, 229] on div "Rights Management Availability Window(s) add Rule Type Total Runs Remaining add…" at bounding box center [354, 213] width 281 height 258
click at [217, 44] on div "[PERSON_NAME] [PERSON_NAME]" at bounding box center [281, 52] width 428 height 16
click at [287, 253] on div "Rights Management Availability Window(s) add Rule Type Total Runs Remaining add…" at bounding box center [354, 213] width 281 height 258
click at [281, 258] on div "Rights Management Availability Window(s) add Rule Type Total Runs Remaining add…" at bounding box center [354, 213] width 281 height 258
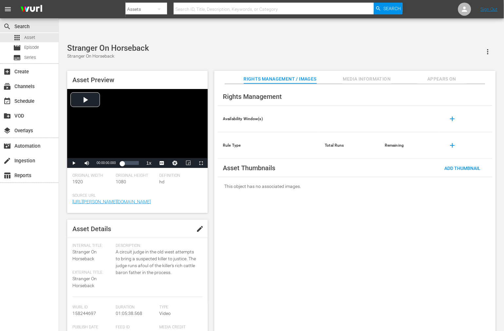
click at [235, 244] on div "Rights Management Availability Window(s) add Rule Type Total Runs Remaining add…" at bounding box center [354, 213] width 281 height 258
click at [460, 162] on div "Add Thumbnail" at bounding box center [462, 168] width 47 height 12
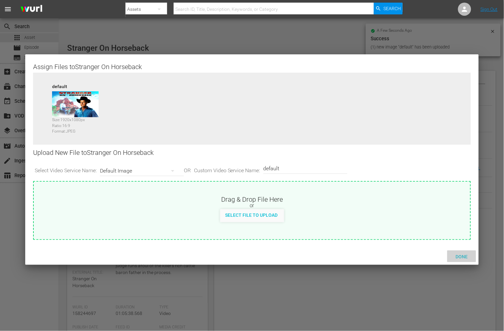
click at [461, 257] on span "Done" at bounding box center [461, 256] width 23 height 5
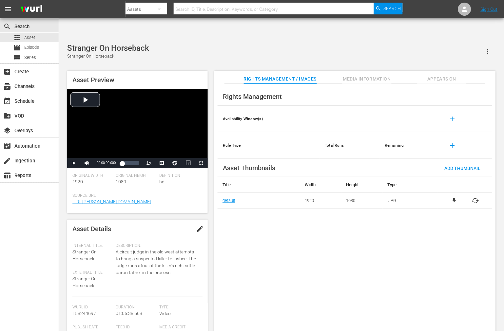
click at [362, 244] on div "Rights Management Availability Window(s) add Rule Type Total Runs Remaining add…" at bounding box center [354, 213] width 281 height 258
click at [244, 199] on div "Rights Management Availability Window(s) add Rule Type Total Runs Remaining add…" at bounding box center [354, 213] width 281 height 258
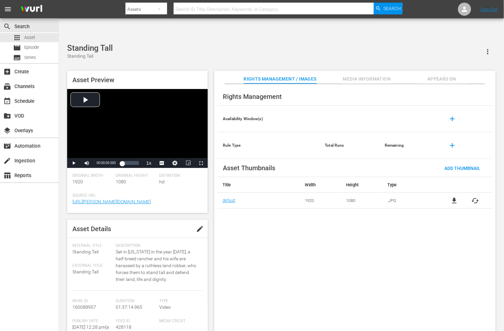
drag, startPoint x: 24, startPoint y: 208, endPoint x: 30, endPoint y: 206, distance: 6.0
click at [24, 208] on div "search Search apps Asset movie Episode subtitles Series add_box Create subscrip…" at bounding box center [29, 183] width 59 height 331
click at [453, 197] on div "file_download cached" at bounding box center [464, 201] width 55 height 8
click at [453, 197] on span "cached" at bounding box center [475, 201] width 8 height 8
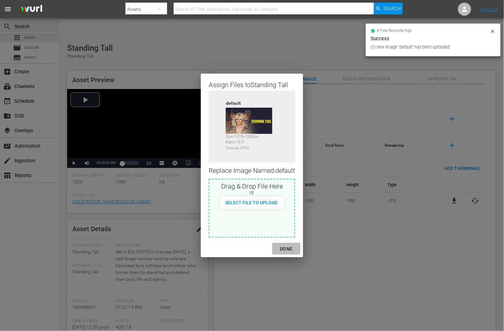
click at [287, 247] on div "DONE" at bounding box center [286, 249] width 23 height 8
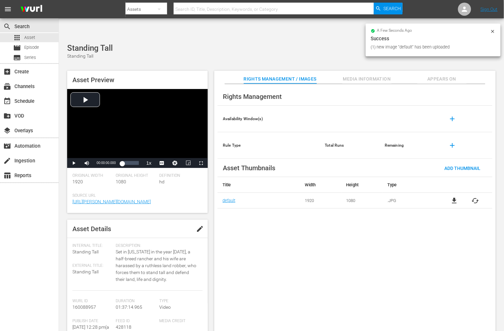
drag, startPoint x: 350, startPoint y: 246, endPoint x: 356, endPoint y: 227, distance: 19.4
click at [356, 234] on div "Rights Management Availability Window(s) add Rule Type Total Runs Remaining add…" at bounding box center [354, 213] width 281 height 258
click at [453, 29] on icon at bounding box center [492, 31] width 5 height 5
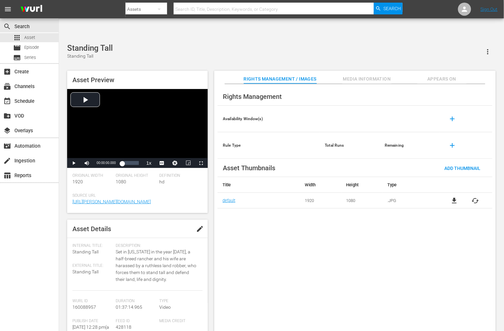
click at [402, 270] on div "Rights Management Availability Window(s) add Rule Type Total Runs Remaining add…" at bounding box center [354, 213] width 281 height 258
click at [258, 221] on div "Rights Management Availability Window(s) add Rule Type Total Runs Remaining add…" at bounding box center [354, 213] width 281 height 258
click at [265, 234] on div "Rights Management Availability Window(s) add Rule Type Total Runs Remaining add…" at bounding box center [354, 213] width 281 height 258
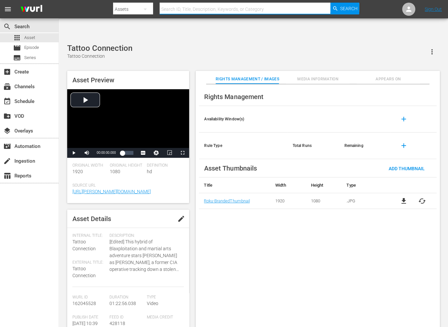
click at [215, 8] on input "text" at bounding box center [245, 9] width 171 height 16
paste input "Tattoo Connection"
type input "Tattoo Connection"
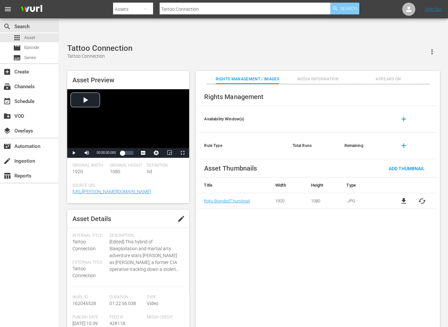
click at [346, 10] on span "Search" at bounding box center [348, 9] width 17 height 12
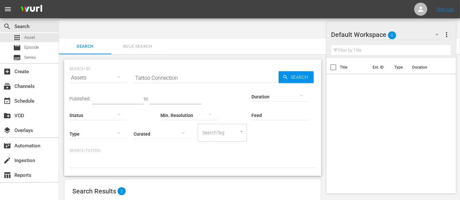
scroll to position [66, 0]
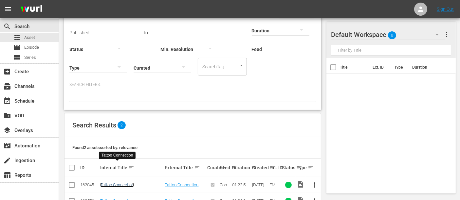
click at [106, 183] on link "Tattoo Connection" at bounding box center [117, 185] width 34 height 5
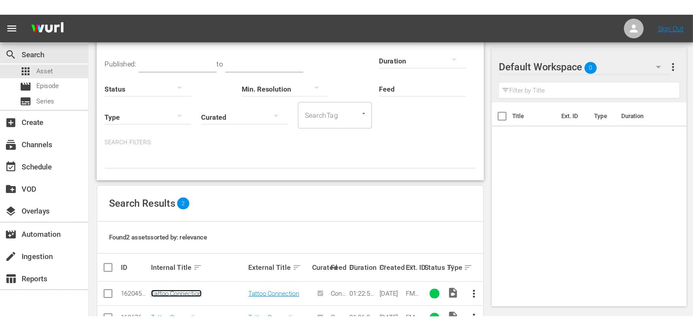
scroll to position [0, 0]
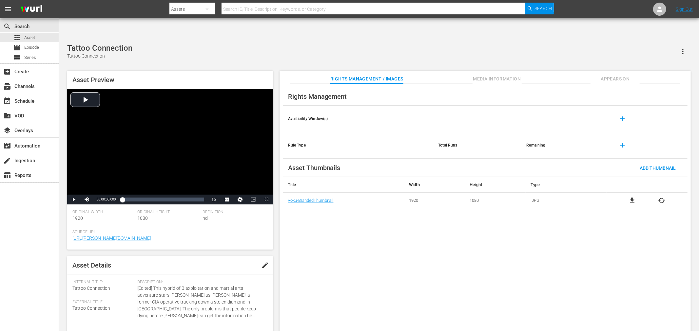
click at [233, 44] on div "Tattoo Connection Tattoo Connection Asset Preview Video Player is loading. Play…" at bounding box center [379, 191] width 630 height 295
click at [236, 4] on input "text" at bounding box center [372, 9] width 303 height 16
paste input "[US_STATE] Terror"
type input "[US_STATE] terror"
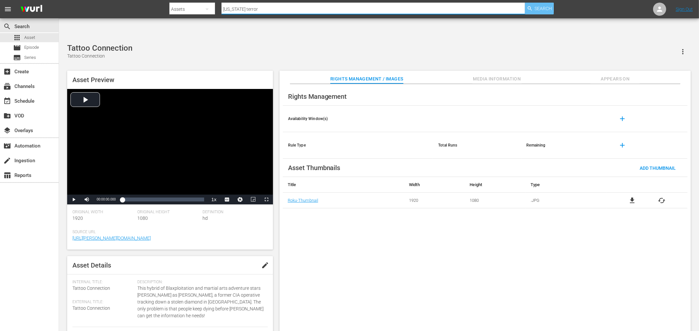
click at [542, 8] on span "Search" at bounding box center [543, 9] width 17 height 12
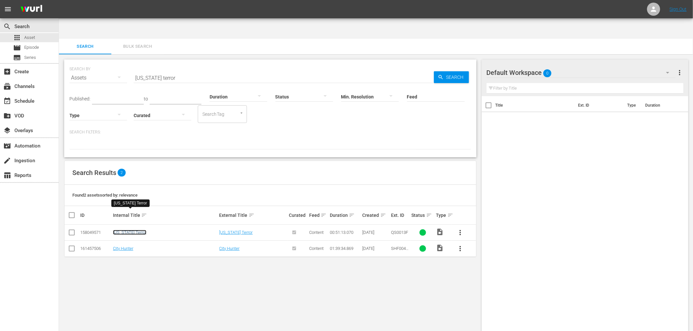
click at [117, 230] on link "[US_STATE] Terror" at bounding box center [129, 232] width 33 height 5
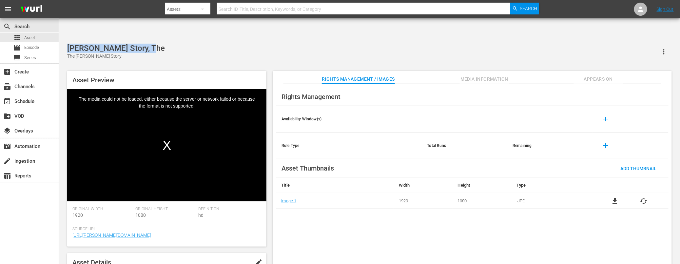
drag, startPoint x: 154, startPoint y: 30, endPoint x: 67, endPoint y: 28, distance: 86.5
click at [67, 44] on div "Jesse Owens Story, The The Jesse Owens Story" at bounding box center [369, 52] width 604 height 16
click at [600, 75] on span "Appears On" at bounding box center [598, 79] width 49 height 8
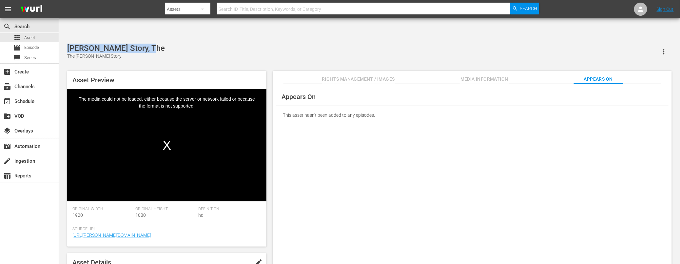
copy div "Jesse Owens Story, The"
